Goal: Task Accomplishment & Management: Manage account settings

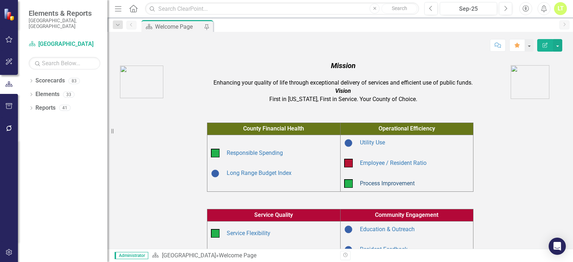
click at [376, 184] on link "Process Improvement" at bounding box center [387, 183] width 55 height 7
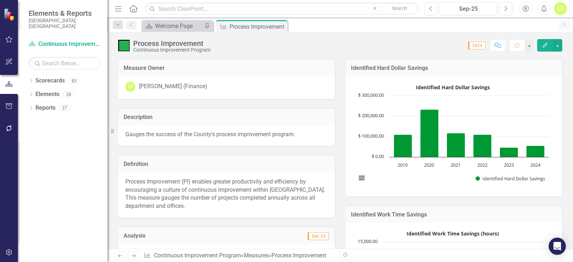
click at [196, 174] on div "Process Improvement (PI) enables greater productivity and efficiency by encoura…" at bounding box center [226, 194] width 217 height 45
drag, startPoint x: 192, startPoint y: 206, endPoint x: 145, endPoint y: 193, distance: 49.3
click at [145, 193] on p "Process Improvement (PI) enables greater productivity and efficiency by encoura…" at bounding box center [226, 193] width 202 height 33
click at [167, 190] on p "Process Improvement (PI) enables greater productivity and efficiency by encoura…" at bounding box center [226, 193] width 202 height 33
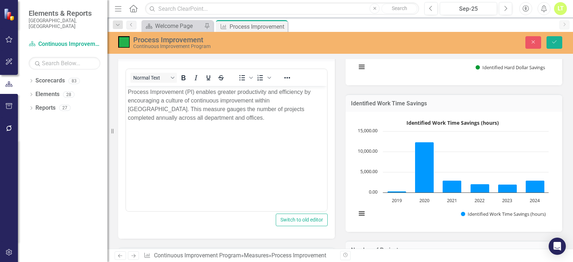
scroll to position [107, 0]
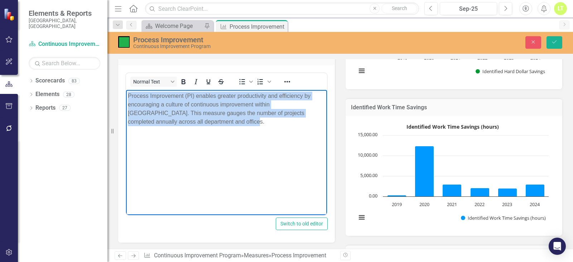
drag, startPoint x: 193, startPoint y: 124, endPoint x: 238, endPoint y: 184, distance: 74.6
click at [126, 93] on html "Process Improvement (PI) enables greater productivity and efficiency by encoura…" at bounding box center [226, 143] width 201 height 107
copy p "Process Improvement (PI) enables greater productivity and efficiency by encoura…"
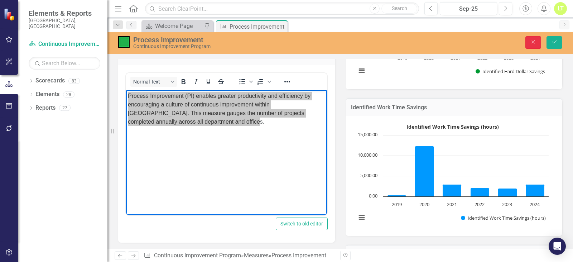
click at [539, 39] on button "Close" at bounding box center [533, 42] width 16 height 13
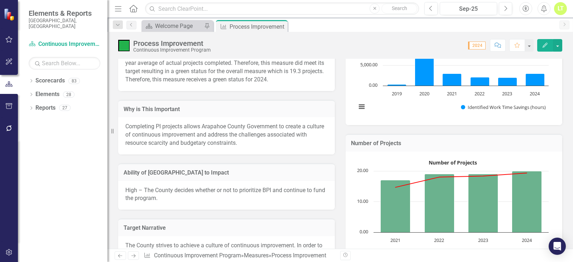
scroll to position [215, 0]
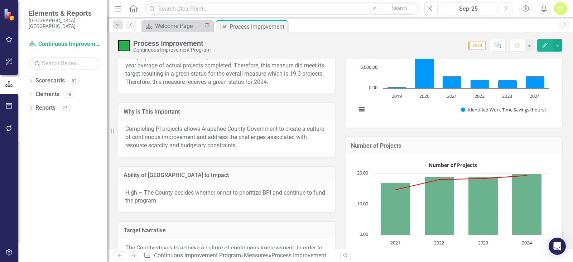
click at [201, 125] on p "Completing PI projects allows Arapahoe County Government to create a culture of…" at bounding box center [226, 137] width 202 height 25
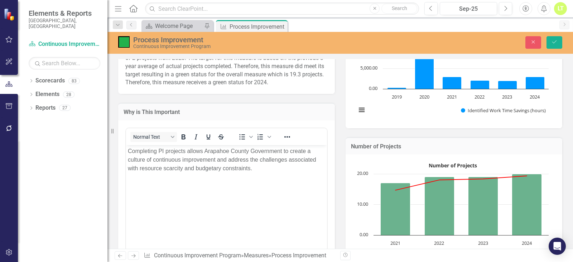
scroll to position [0, 0]
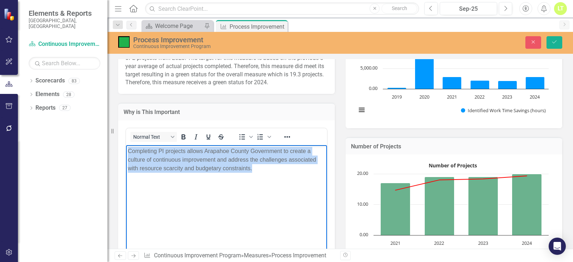
drag, startPoint x: 267, startPoint y: 166, endPoint x: 123, endPoint y: 151, distance: 144.7
click at [126, 151] on html "Completing PI projects allows Arapahoe County Government to create a culture of…" at bounding box center [226, 198] width 201 height 107
copy p "Completing PI projects allows Arapahoe County Government to create a culture of…"
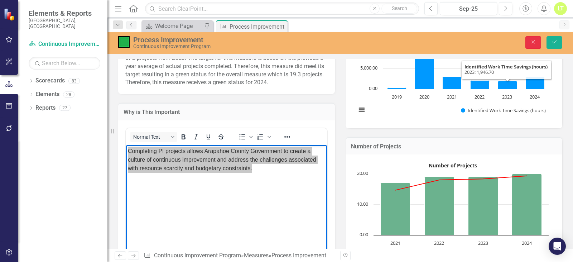
click at [529, 37] on button "Close" at bounding box center [533, 42] width 16 height 13
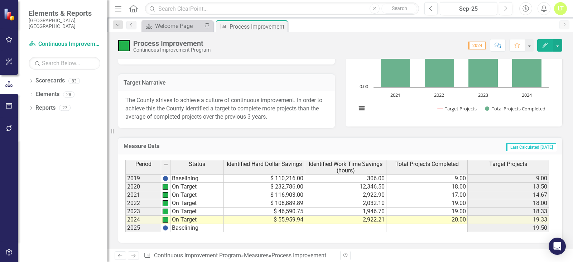
scroll to position [363, 0]
click at [549, 40] on button "Edit" at bounding box center [545, 45] width 16 height 13
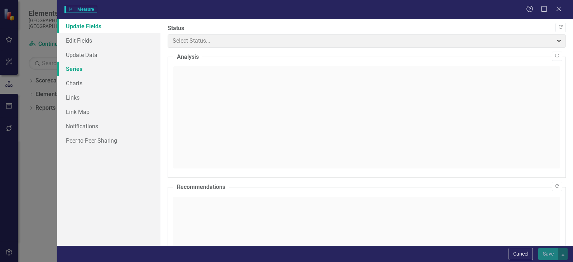
click at [83, 67] on link "Series" at bounding box center [108, 69] width 103 height 14
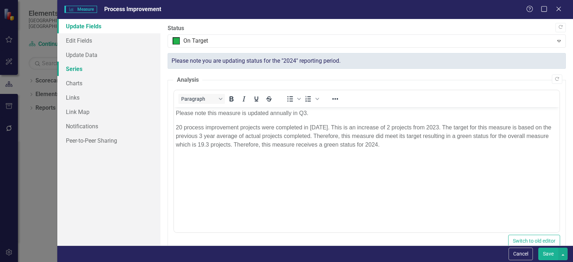
scroll to position [0, 0]
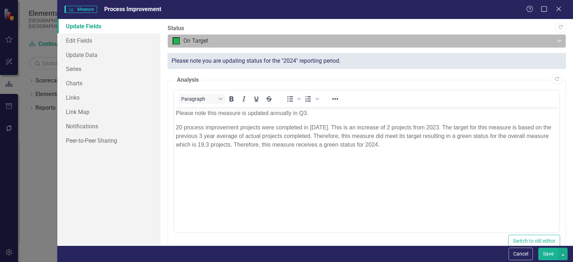
click at [244, 43] on div at bounding box center [360, 41] width 376 height 10
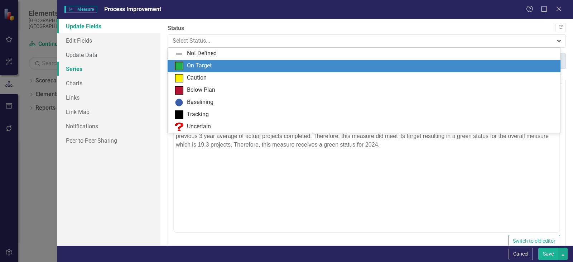
click at [83, 70] on link "Series" at bounding box center [108, 69] width 103 height 14
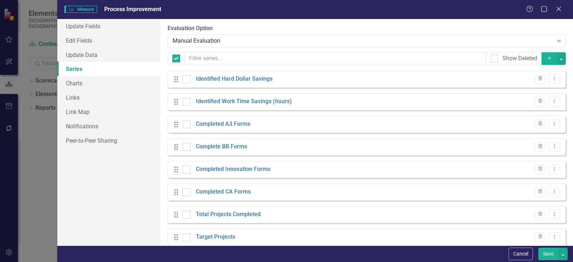
checkbox input "false"
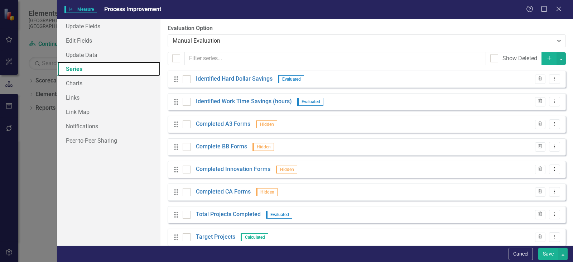
scroll to position [11, 0]
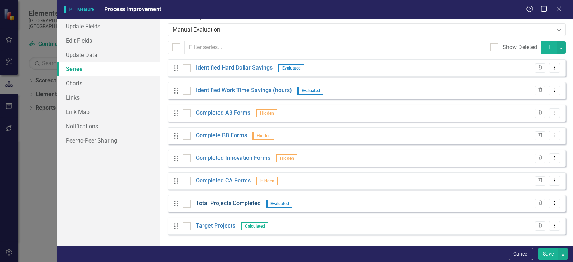
click at [229, 200] on link "Total Projects Completed" at bounding box center [228, 203] width 65 height 8
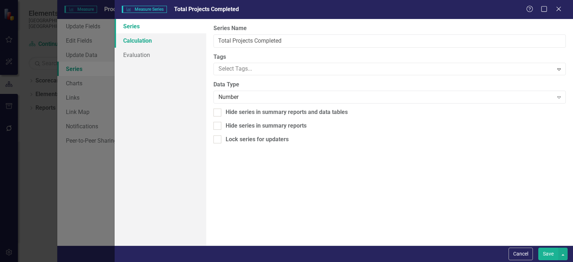
click at [131, 42] on link "Calculation" at bounding box center [161, 40] width 92 height 14
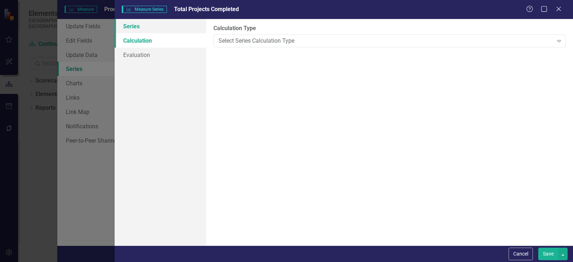
click at [148, 24] on link "Series" at bounding box center [161, 26] width 92 height 14
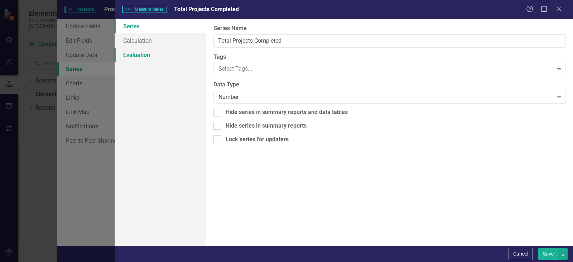
click at [136, 60] on link "Evaluation" at bounding box center [161, 55] width 92 height 14
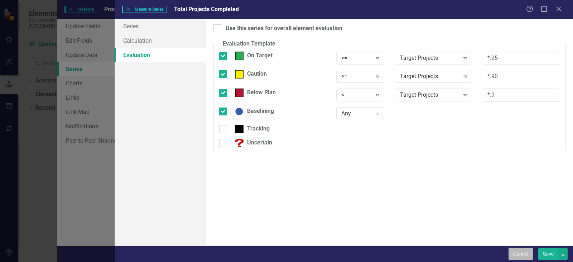
click at [524, 250] on button "Cancel" at bounding box center [520, 253] width 24 height 13
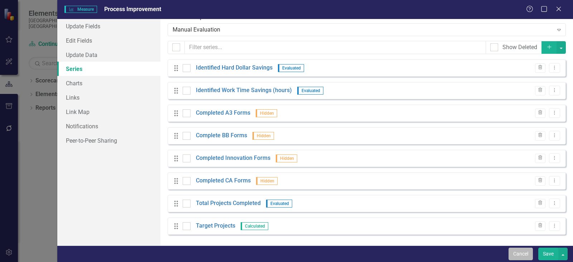
click at [522, 250] on button "Cancel" at bounding box center [520, 253] width 24 height 13
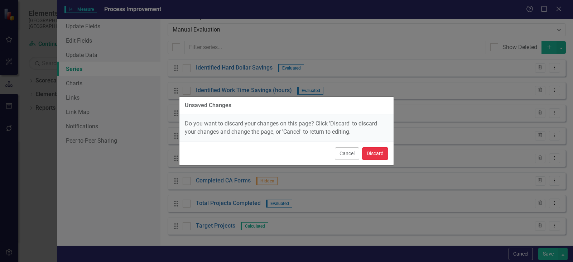
click at [372, 158] on button "Discard" at bounding box center [375, 153] width 26 height 13
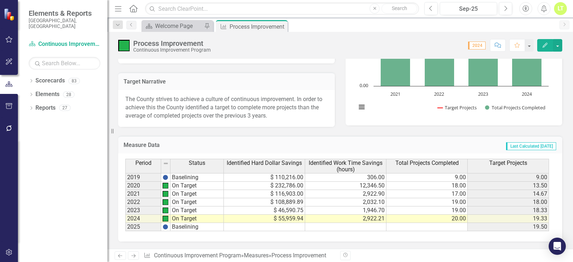
click at [544, 41] on button "Edit" at bounding box center [545, 45] width 16 height 13
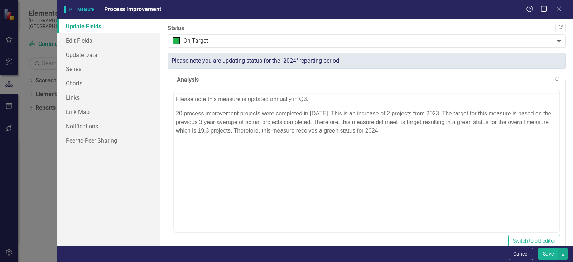
scroll to position [0, 0]
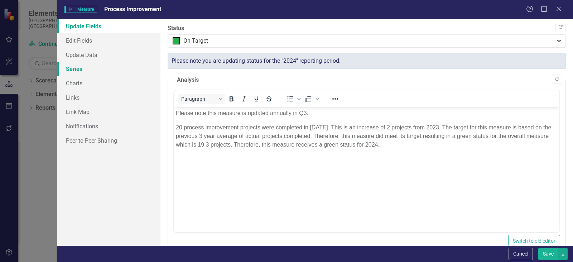
click at [79, 72] on link "Series" at bounding box center [108, 69] width 103 height 14
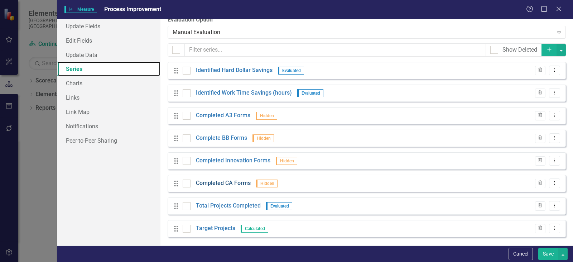
scroll to position [11, 0]
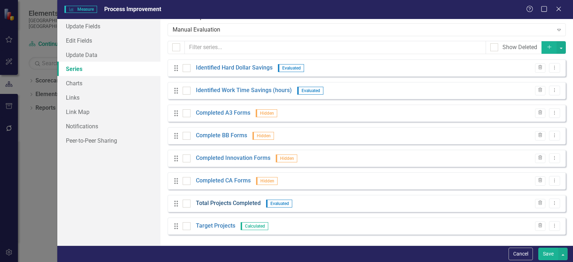
click at [214, 200] on link "Total Projects Completed" at bounding box center [228, 203] width 65 height 8
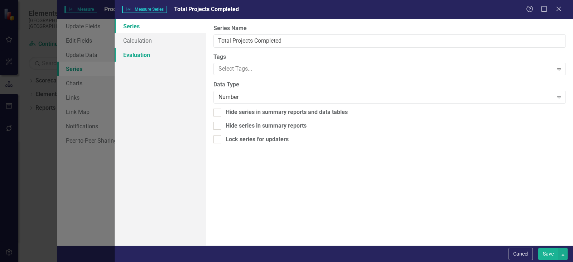
click at [146, 57] on link "Evaluation" at bounding box center [161, 55] width 92 height 14
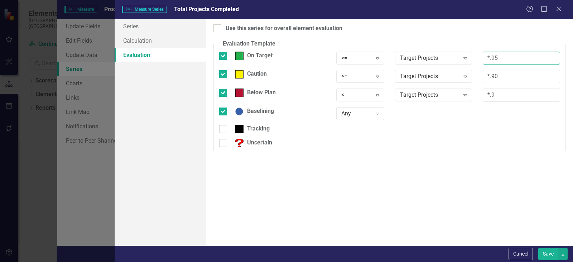
drag, startPoint x: 521, startPoint y: 57, endPoint x: 474, endPoint y: 54, distance: 47.3
click at [474, 54] on div "On Target >= Expand Target Projects Expand *.95" at bounding box center [389, 61] width 351 height 19
drag, startPoint x: 512, startPoint y: 70, endPoint x: 458, endPoint y: 75, distance: 53.9
click at [458, 75] on div "Caution >= Expand Target Projects Expand *.90" at bounding box center [389, 79] width 351 height 19
type input "-1"
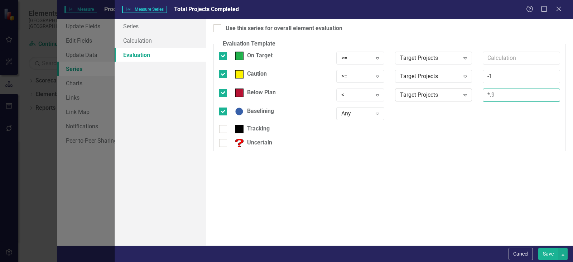
drag, startPoint x: 501, startPoint y: 92, endPoint x: 461, endPoint y: 92, distance: 40.4
click at [461, 92] on div "Below Plan < Expand Target Projects Expand *.9" at bounding box center [389, 97] width 351 height 19
type input "-1"
click at [550, 253] on button "Save" at bounding box center [548, 253] width 20 height 13
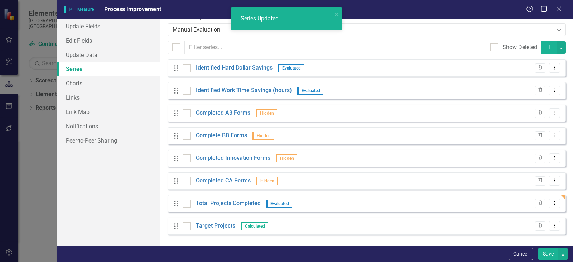
click at [552, 256] on button "Save" at bounding box center [548, 253] width 20 height 13
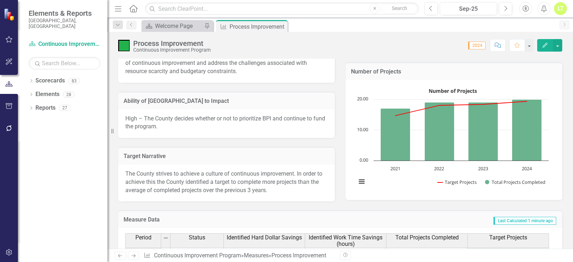
scroll to position [286, 0]
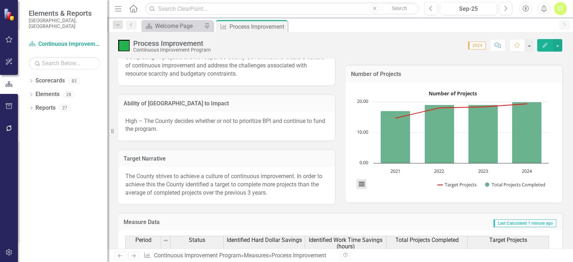
click at [362, 185] on button "View chart menu, Number of Projects" at bounding box center [361, 184] width 10 height 10
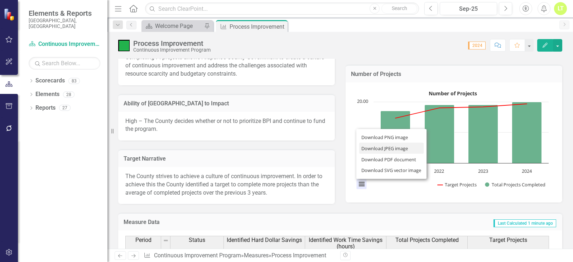
click at [375, 151] on li "Download JPEG image" at bounding box center [391, 147] width 64 height 11
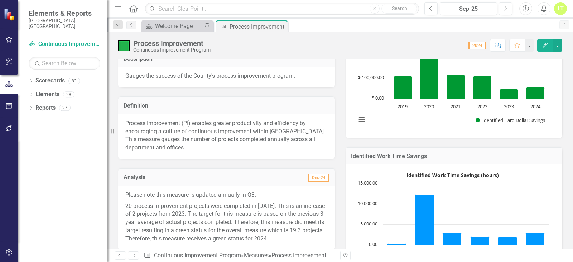
scroll to position [0, 0]
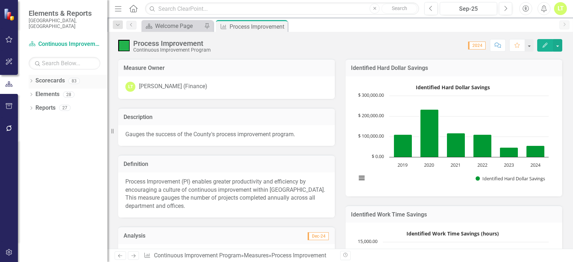
click at [29, 79] on icon "Dropdown" at bounding box center [31, 81] width 5 height 4
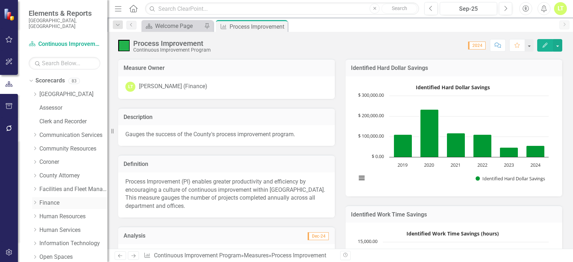
click at [35, 200] on icon at bounding box center [35, 202] width 2 height 4
click at [63, 212] on link "Continuous Improvement Program" at bounding box center [77, 216] width 61 height 8
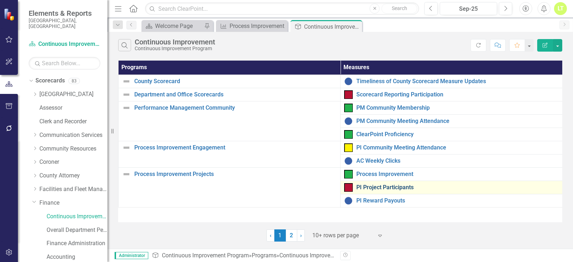
click at [384, 190] on link "PI Project Participants" at bounding box center [457, 187] width 202 height 6
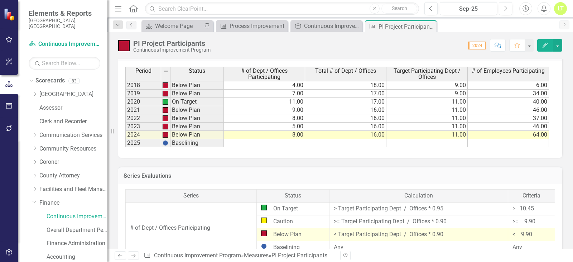
scroll to position [291, 0]
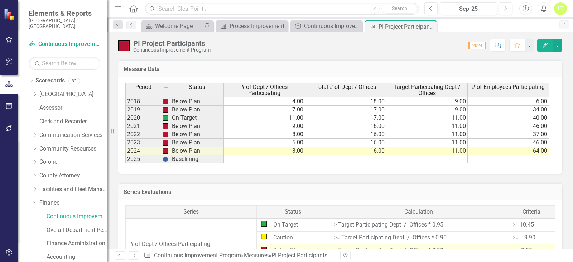
click at [299, 148] on td "8.00" at bounding box center [264, 151] width 81 height 8
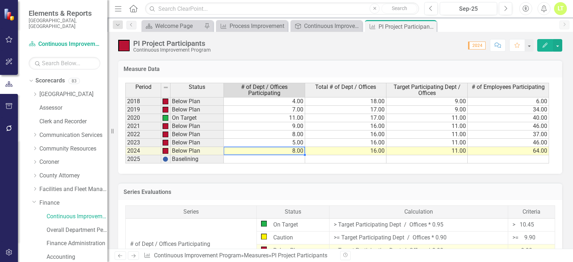
type textarea "9"
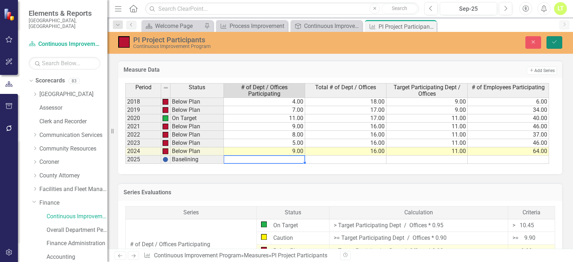
click at [554, 38] on button "Save" at bounding box center [554, 42] width 16 height 13
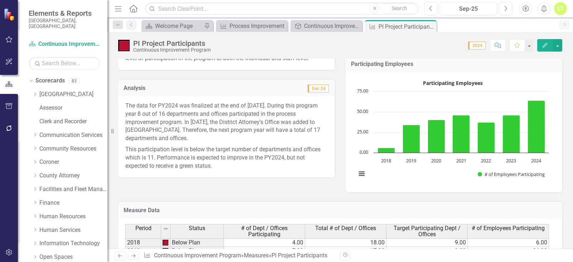
scroll to position [148, 0]
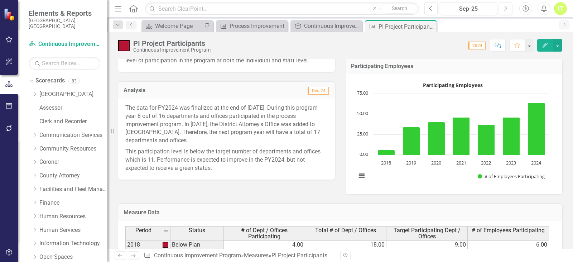
click at [250, 171] on p "This participation level is below the target number of departments and offices …" at bounding box center [226, 159] width 202 height 26
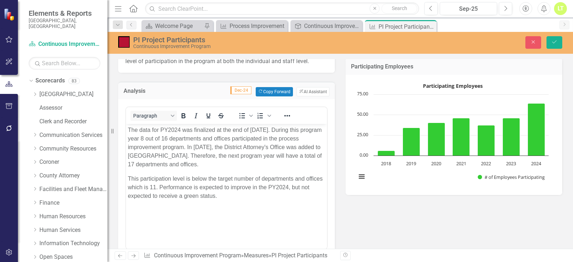
scroll to position [0, 0]
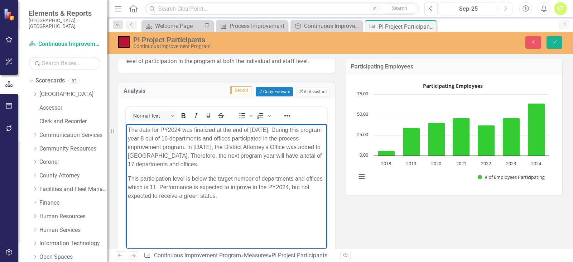
click at [287, 191] on p "This participation level is below the target number of departments and offices …" at bounding box center [226, 187] width 197 height 26
click at [286, 186] on p "This participation level is below the target number of departments and offices …" at bounding box center [226, 187] width 197 height 26
click at [554, 44] on icon "Save" at bounding box center [554, 41] width 6 height 5
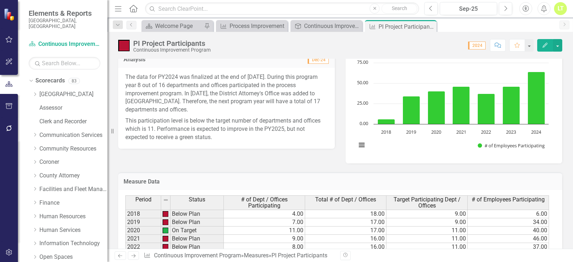
scroll to position [286, 0]
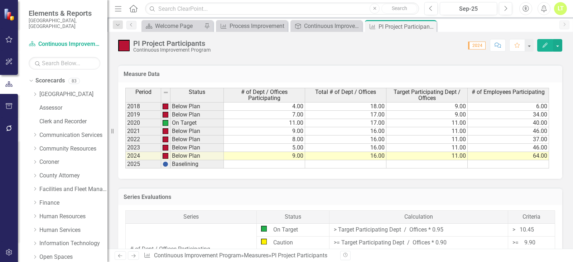
click at [511, 184] on div "Series Evaluations Series Status Calculation Criteria # of Dept / Offices Parti…" at bounding box center [340, 230] width 454 height 103
